Goal: Information Seeking & Learning: Check status

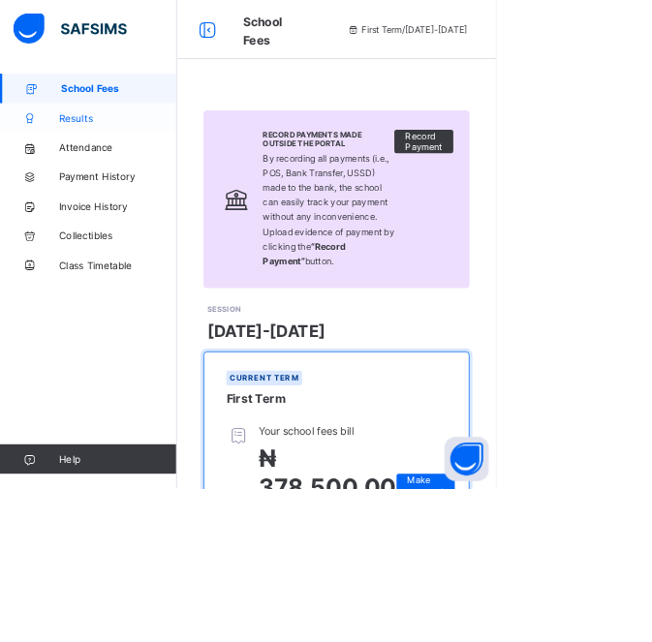
click at [88, 163] on link "Results" at bounding box center [116, 155] width 233 height 39
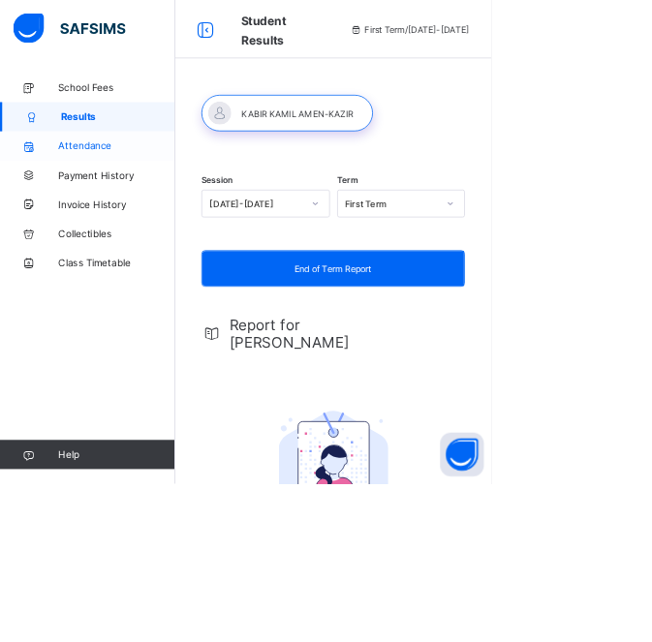
click at [89, 193] on span "Attendance" at bounding box center [155, 194] width 155 height 16
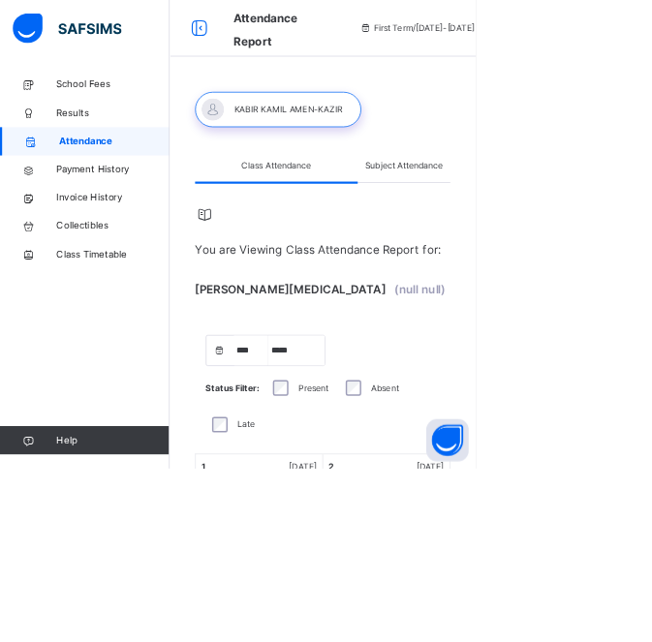
select select "****"
select select "*"
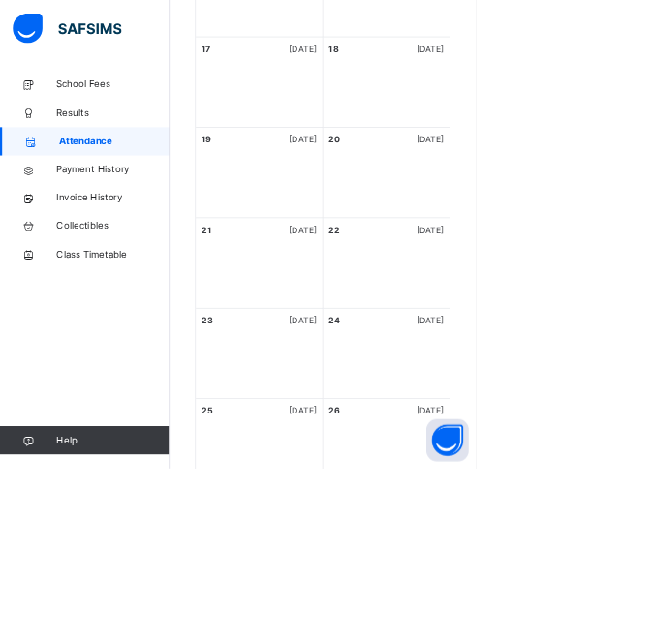
scroll to position [1646, 0]
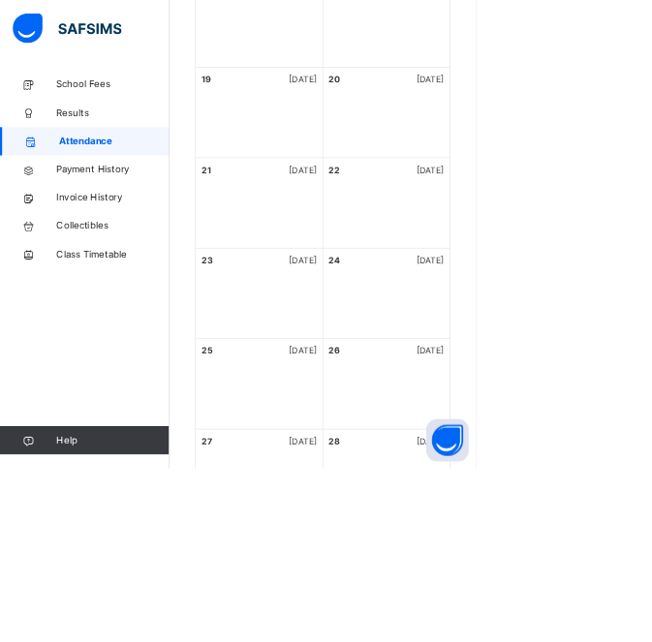
click at [97, 231] on span "Payment History" at bounding box center [155, 232] width 155 height 19
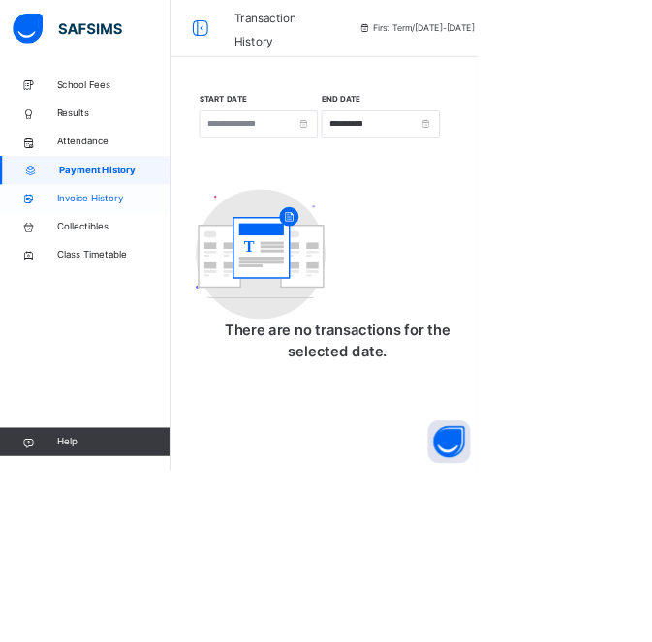
click at [76, 269] on icon at bounding box center [39, 272] width 78 height 15
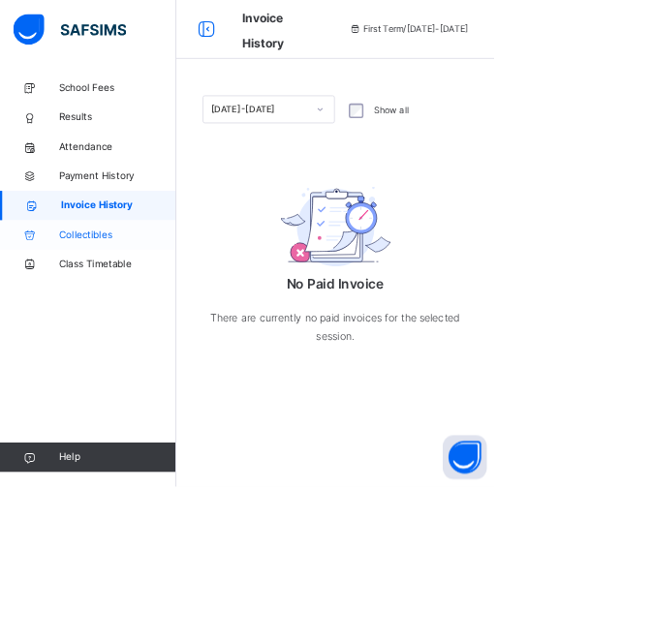
click at [72, 311] on icon at bounding box center [39, 310] width 78 height 15
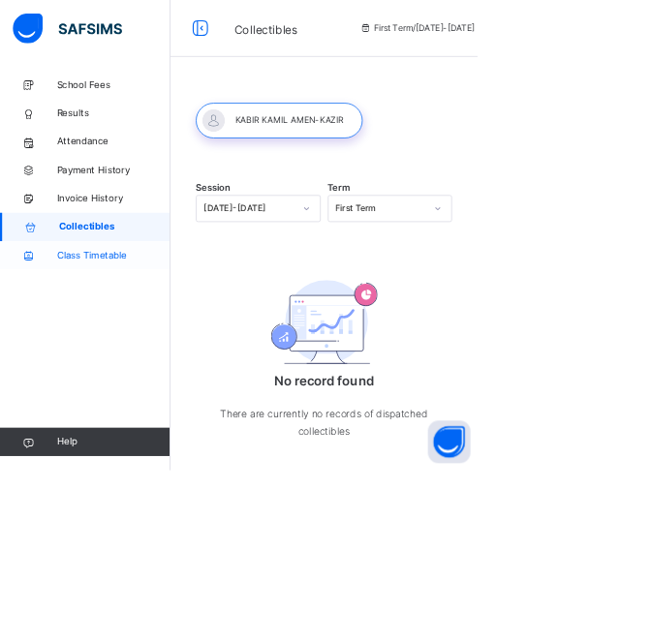
click at [89, 342] on span "Class Timetable" at bounding box center [155, 348] width 155 height 19
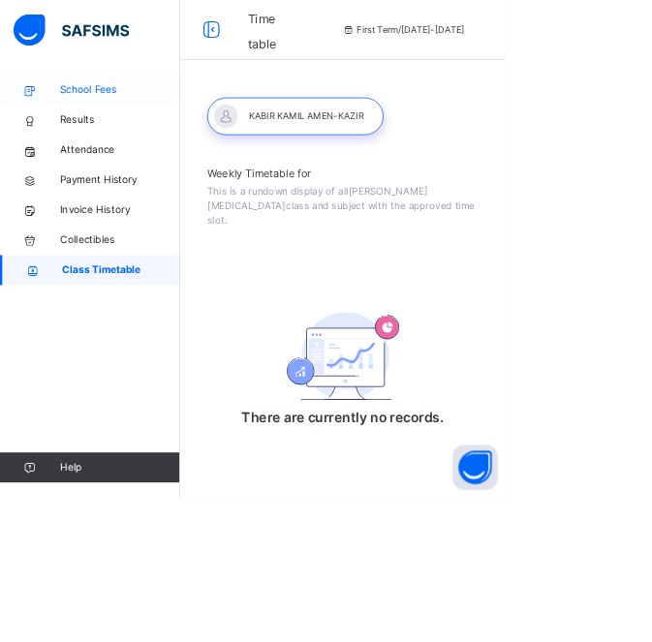
click at [81, 115] on span "School Fees" at bounding box center [155, 116] width 155 height 19
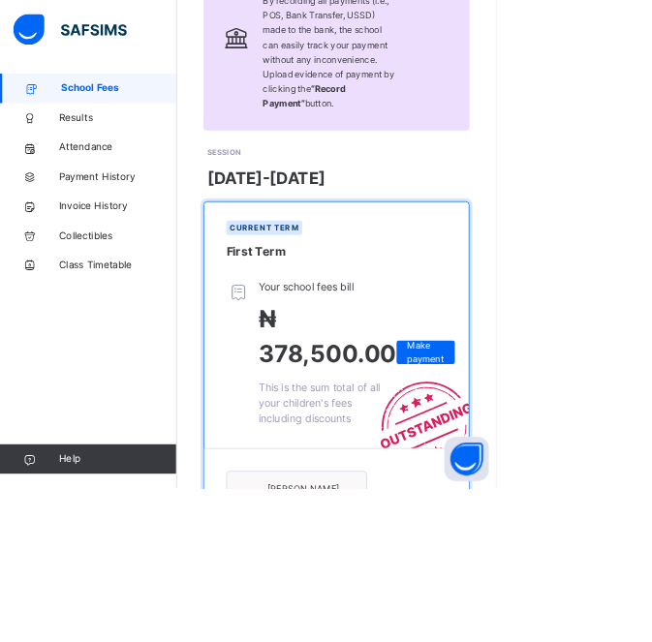
scroll to position [235, 0]
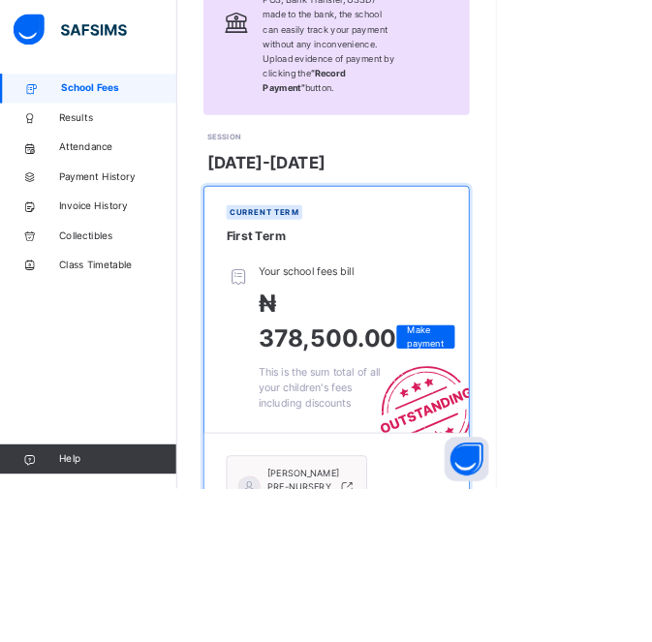
click at [323, 506] on div at bounding box center [319, 443] width 43 height 194
click at [350, 504] on span "This is the sum total of all your children's fees including discounts" at bounding box center [420, 509] width 160 height 57
click at [326, 642] on div "KABIR KAMIL AMEH-KAZIR PRE-NURSERY Cedar" at bounding box center [375, 640] width 124 height 52
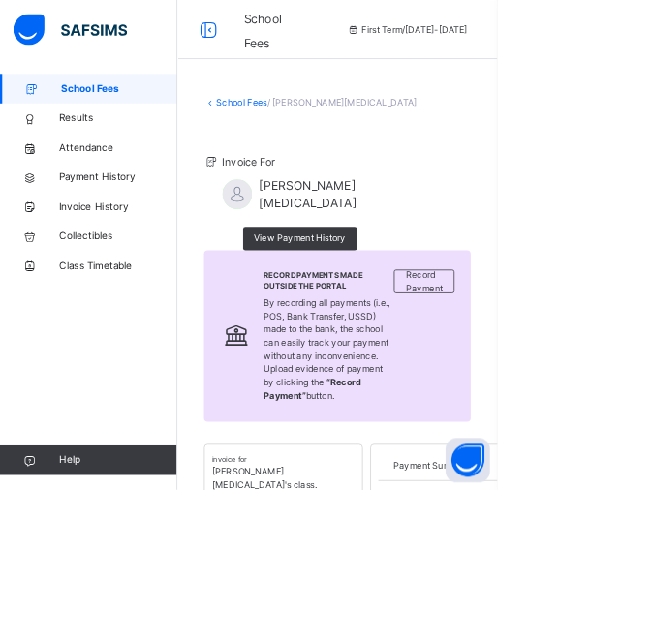
click at [82, 200] on span "Attendance" at bounding box center [155, 193] width 155 height 19
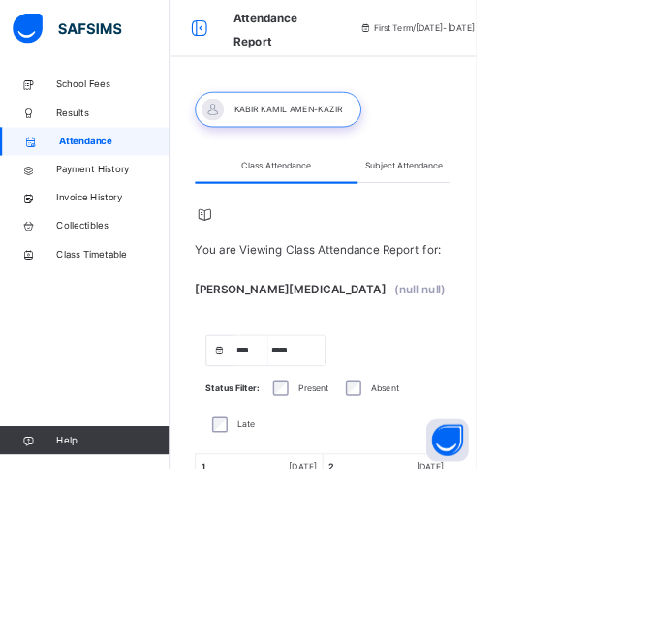
select select "****"
select select "*"
click at [83, 160] on span "Results" at bounding box center [155, 154] width 155 height 19
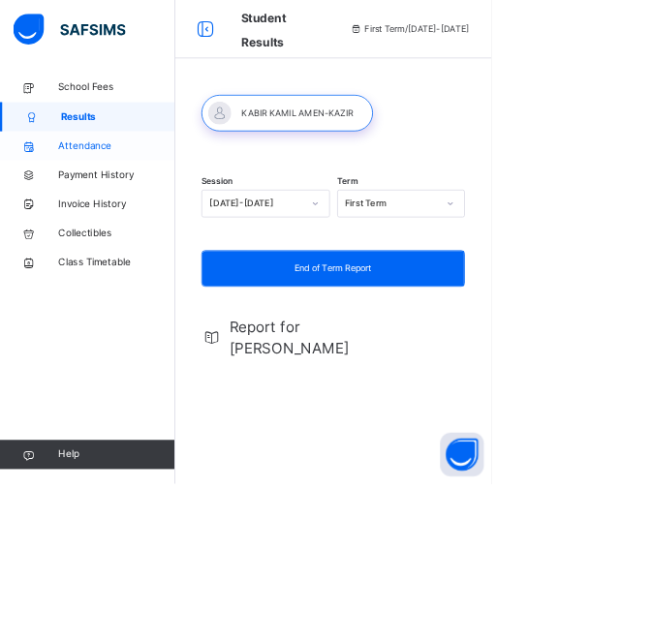
click at [93, 205] on link "Attendance" at bounding box center [116, 193] width 233 height 39
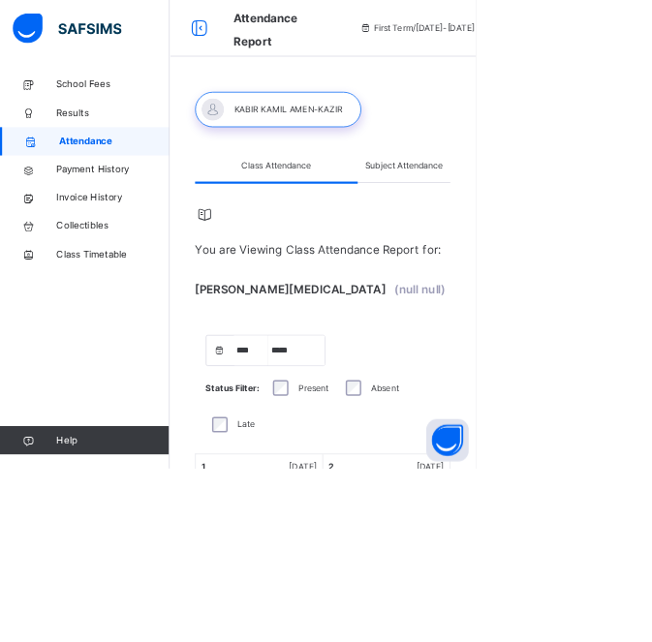
select select "****"
select select "*"
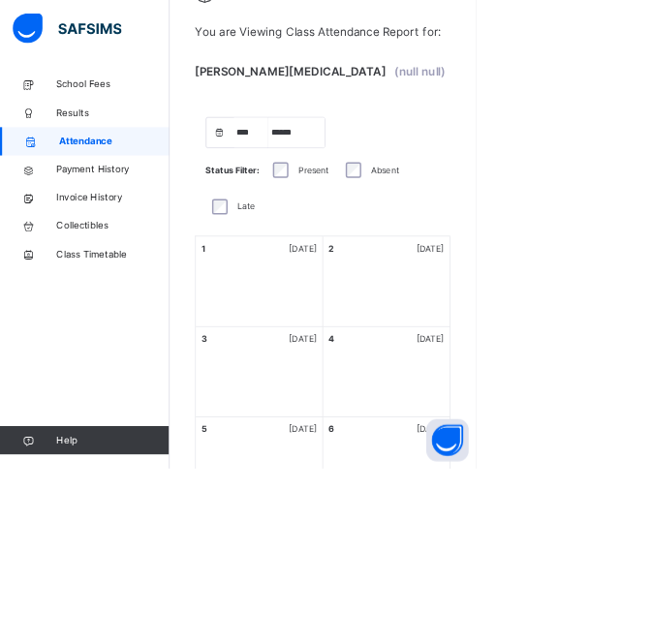
scroll to position [315, 0]
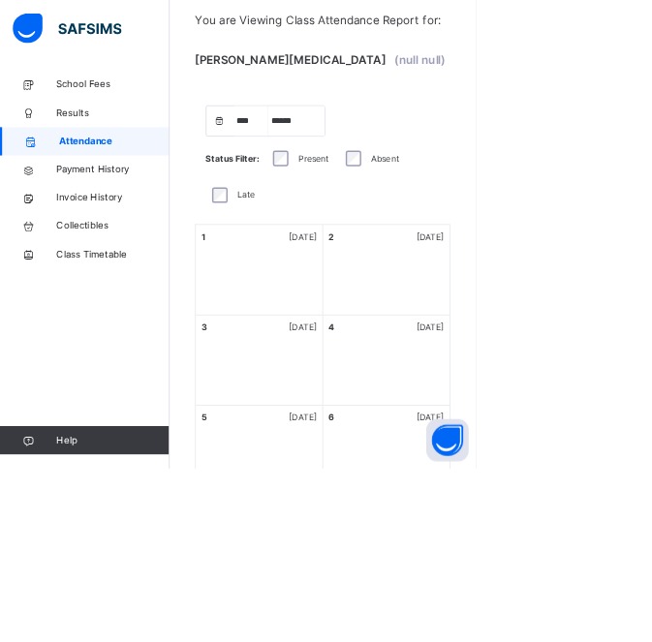
click at [300, 395] on div "1 Wednesday" at bounding box center [355, 370] width 174 height 124
click at [389, 436] on div "3 Friday" at bounding box center [355, 494] width 174 height 124
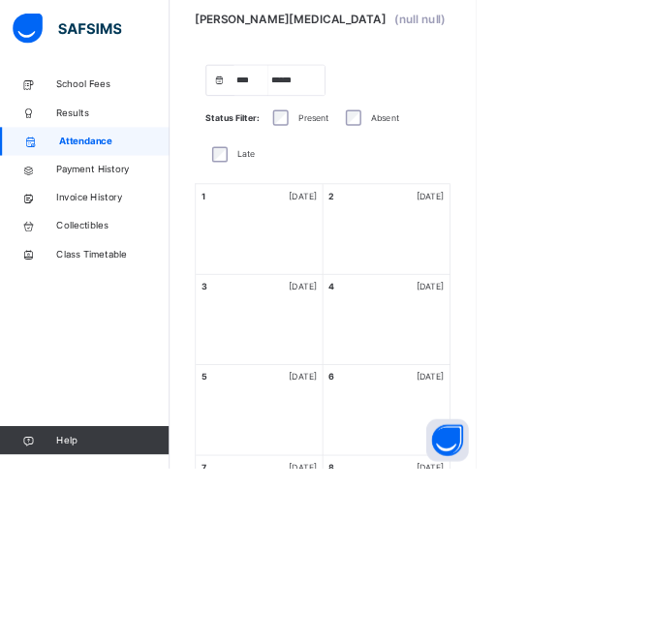
scroll to position [380, 0]
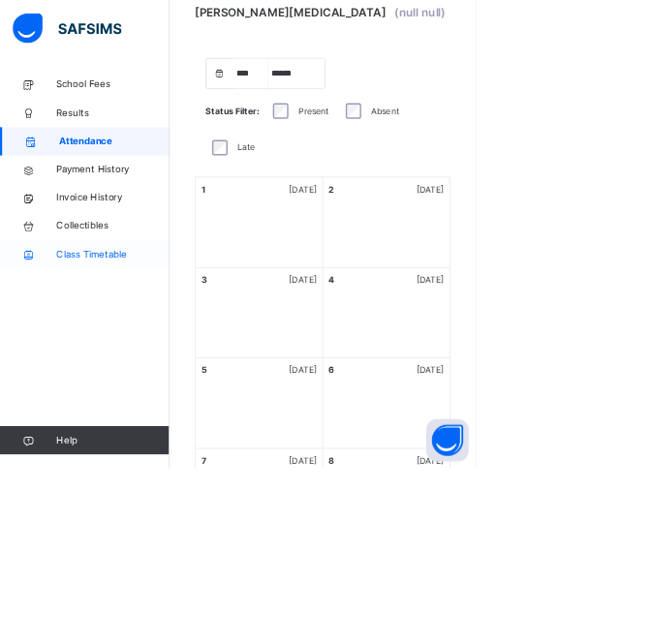
click at [97, 352] on span "Class Timetable" at bounding box center [155, 348] width 155 height 19
